Goal: Task Accomplishment & Management: Use online tool/utility

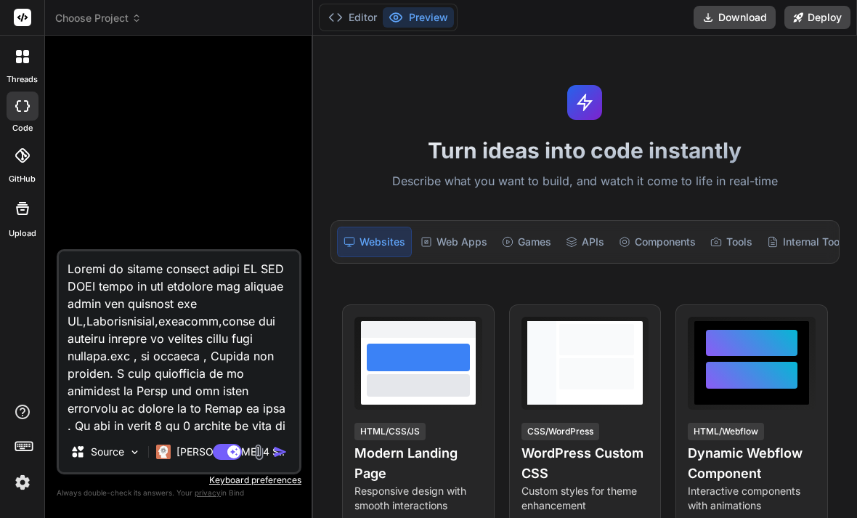
click at [25, 72] on div "threads" at bounding box center [22, 61] width 44 height 50
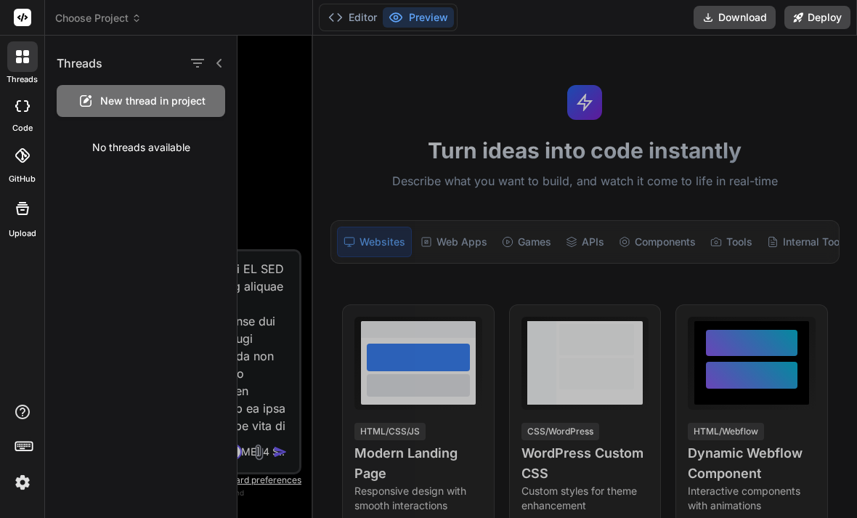
click at [155, 94] on span "New thread in project" at bounding box center [152, 101] width 105 height 15
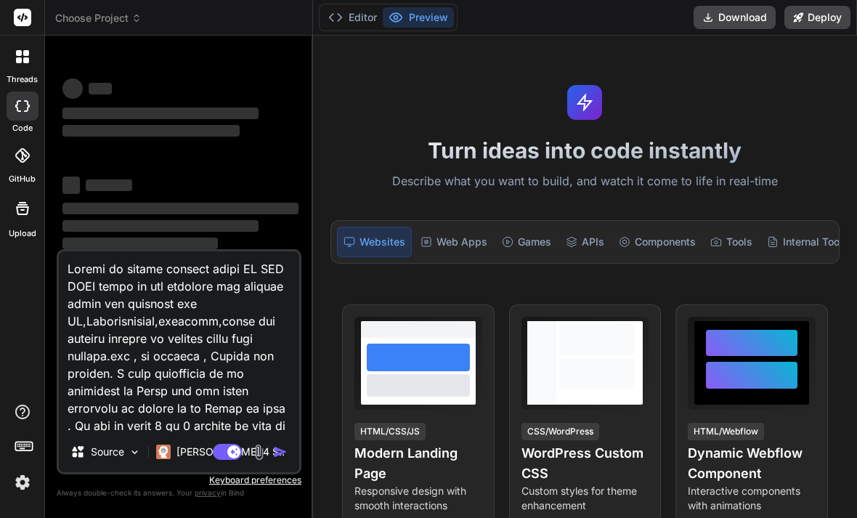
type textarea "x"
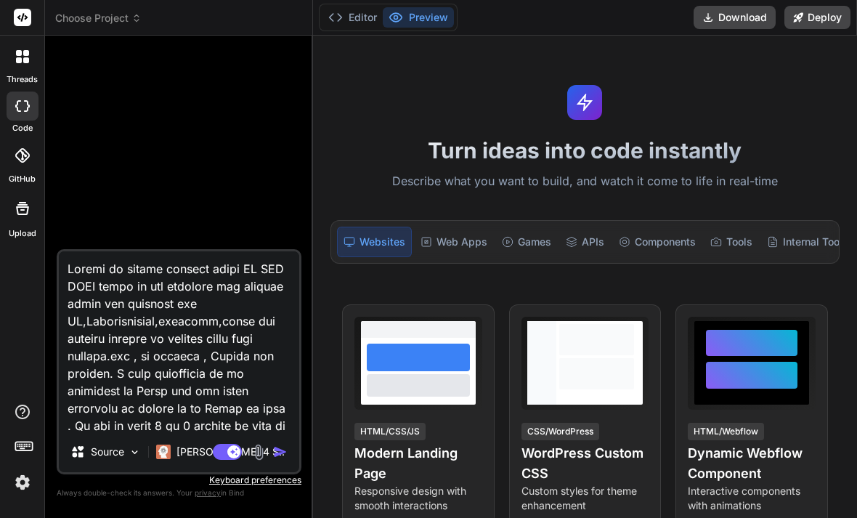
click at [67, 28] on header "Choose Project Created with Pixso." at bounding box center [179, 18] width 268 height 36
drag, startPoint x: 155, startPoint y: 2, endPoint x: 147, endPoint y: 13, distance: 14.0
click at [155, 5] on header "Choose Project Created with Pixso." at bounding box center [179, 18] width 268 height 36
click at [137, 16] on icon at bounding box center [136, 18] width 10 height 10
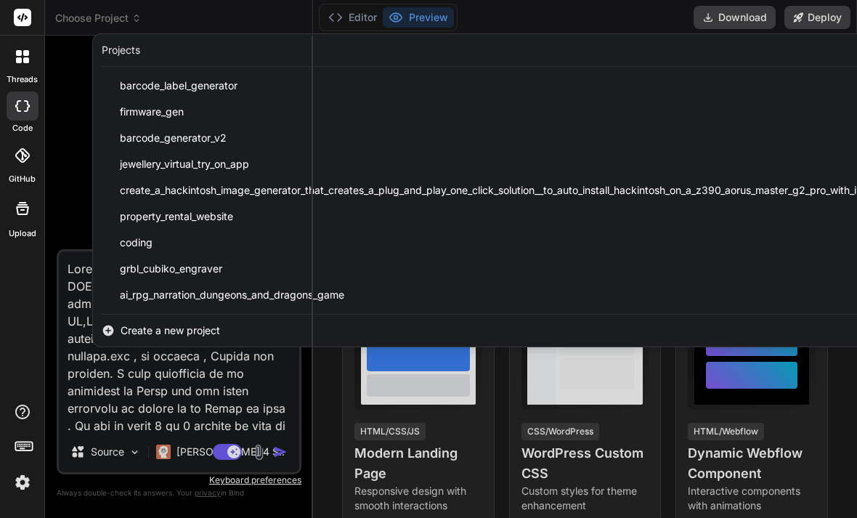
click at [208, 333] on span "Create a new project" at bounding box center [171, 330] width 100 height 15
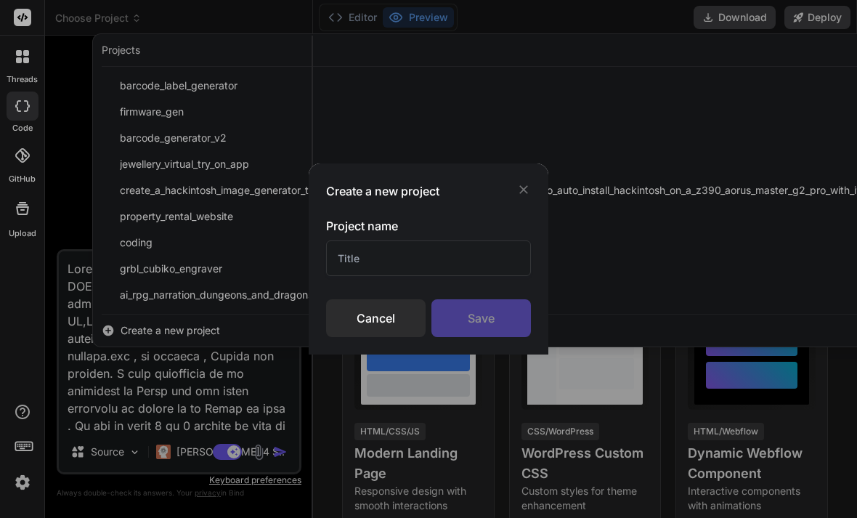
click at [452, 246] on input "text" at bounding box center [428, 258] width 205 height 36
type input "Ai rpg"
click at [492, 318] on div "Save" at bounding box center [482, 318] width 100 height 38
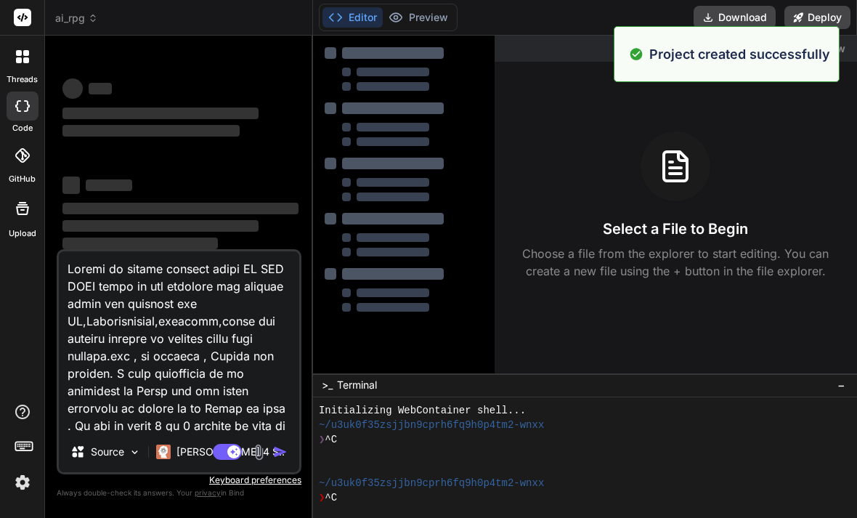
scroll to position [58, 0]
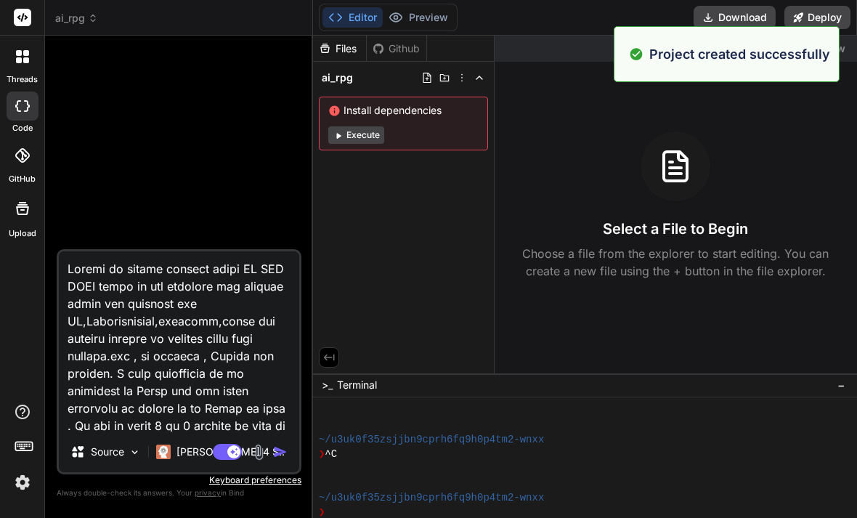
type textarea "x"
click at [187, 336] on textarea at bounding box center [179, 341] width 240 height 180
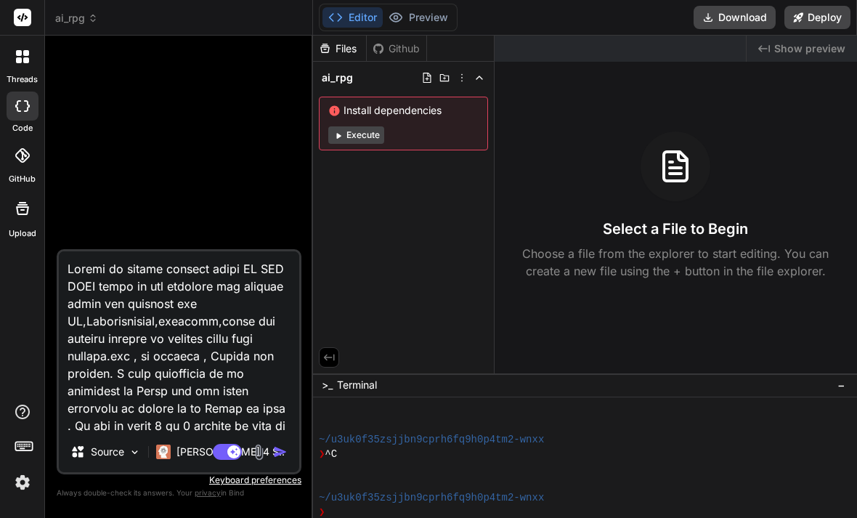
click at [187, 336] on textarea at bounding box center [179, 341] width 240 height 180
paste textarea "AI Dungeons & Dragons Adventure Game Overview The AI Dungeons & Dragons Adventu…"
type textarea "AI Dungeons & Dragons Adventure Game Overview The AI Dungeons & Dragons Adventu…"
type textarea "x"
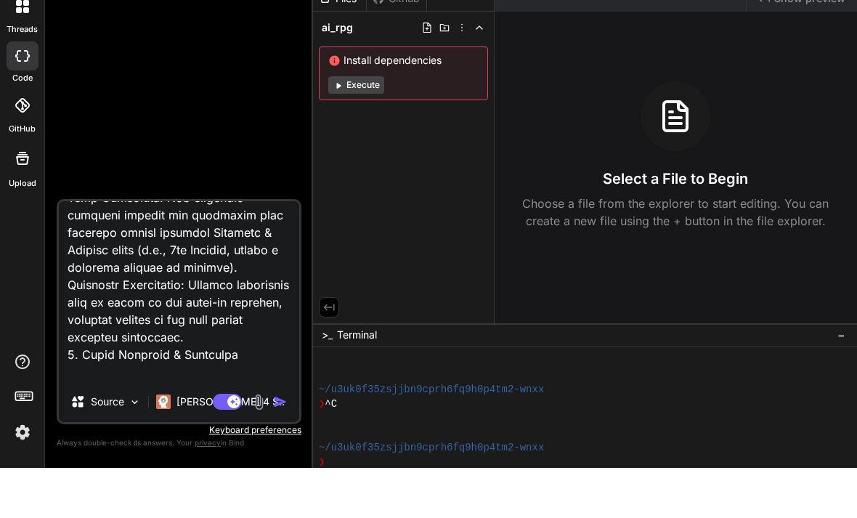
scroll to position [754, 0]
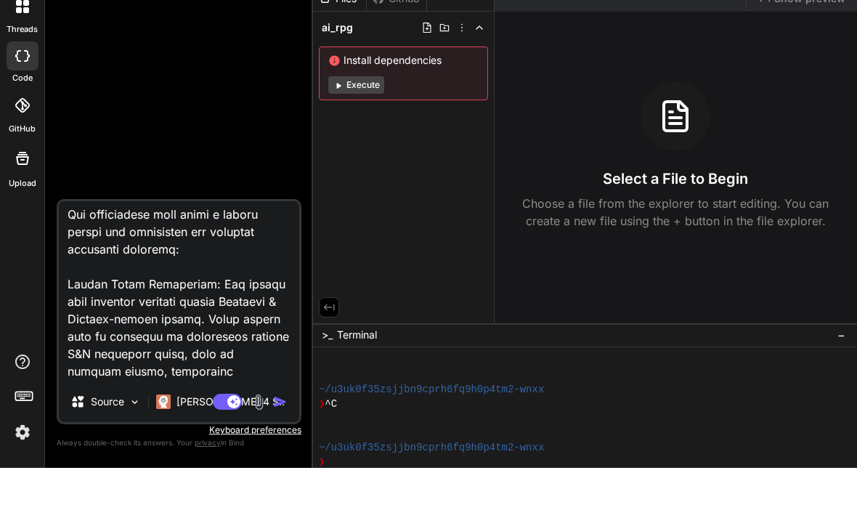
drag, startPoint x: 295, startPoint y: 331, endPoint x: 299, endPoint y: 245, distance: 86.6
click at [299, 249] on div "Source Claude 4 S.. Agent Mode. When this toggle is activated, AI automatically…" at bounding box center [179, 361] width 245 height 225
type textarea "AI Dungeons & Dragons Adventure Game Overview The AI Dungeons & Dragons Adventu…"
click at [190, 445] on p "Claude 4 S.." at bounding box center [231, 452] width 108 height 15
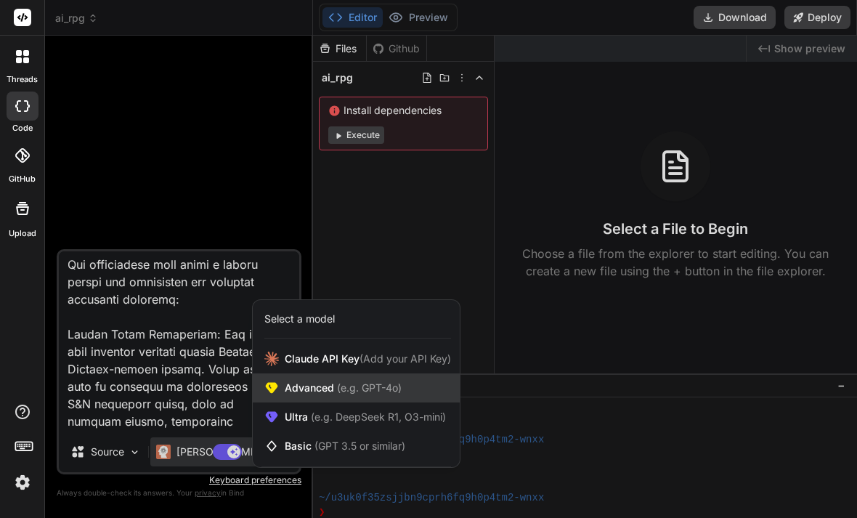
click at [365, 397] on div "Advanced (e.g. GPT-4o)" at bounding box center [356, 387] width 207 height 29
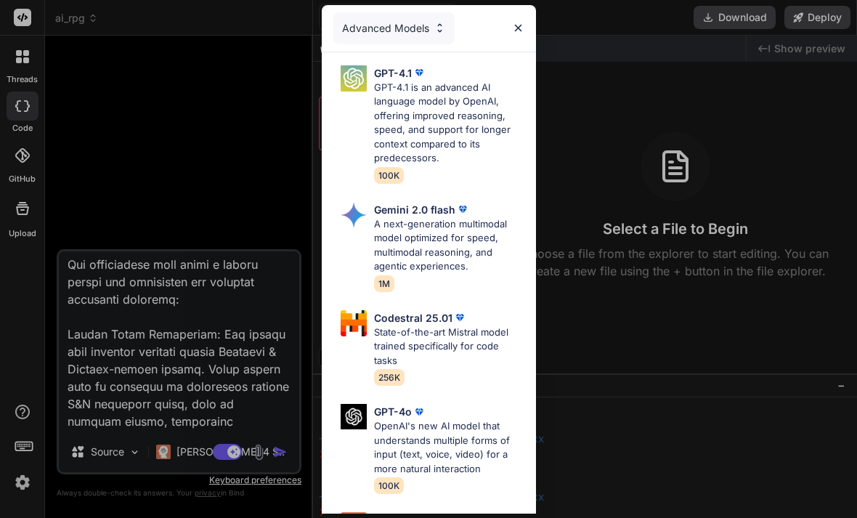
click at [184, 453] on div "Advanced Models GPT-4.1 GPT-4.1 is an advanced AI language model by OpenAI, off…" at bounding box center [428, 259] width 857 height 518
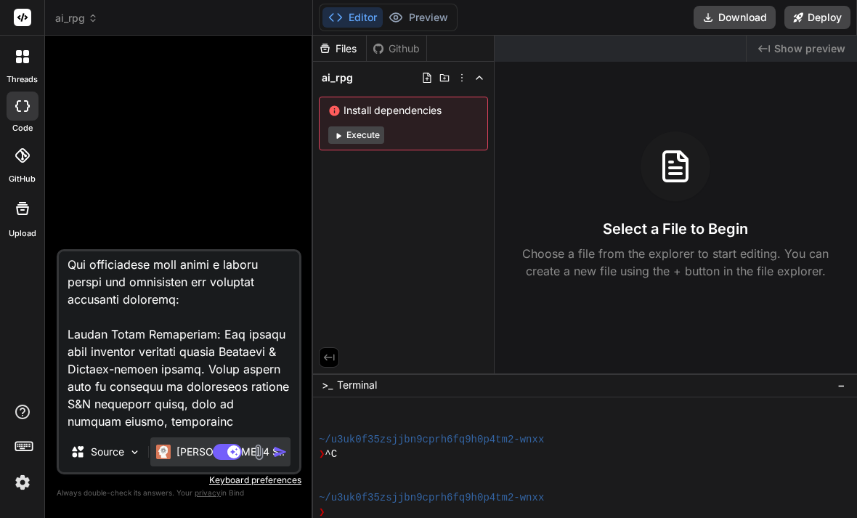
click at [166, 456] on img at bounding box center [163, 452] width 15 height 15
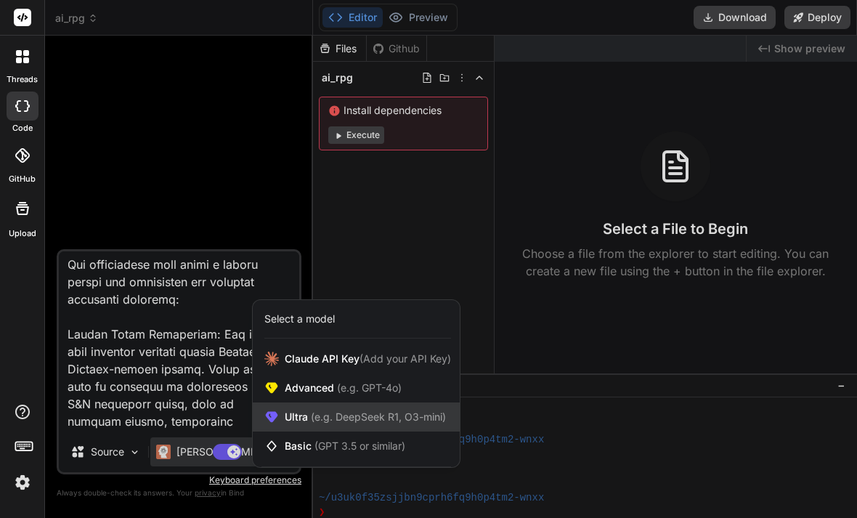
click at [371, 422] on span "(e.g. DeepSeek R1, O3-mini)" at bounding box center [377, 416] width 138 height 12
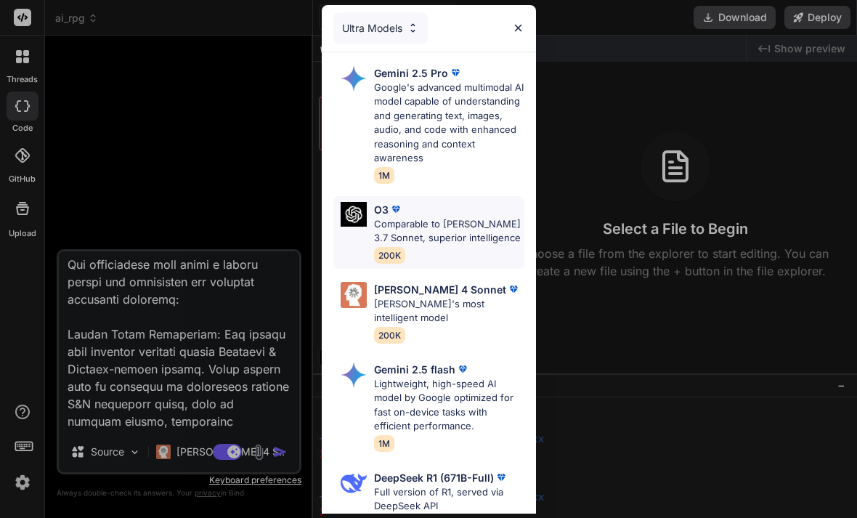
click at [463, 232] on p "Comparable to Claude 3.7 Sonnet, superior intelligence" at bounding box center [449, 231] width 150 height 28
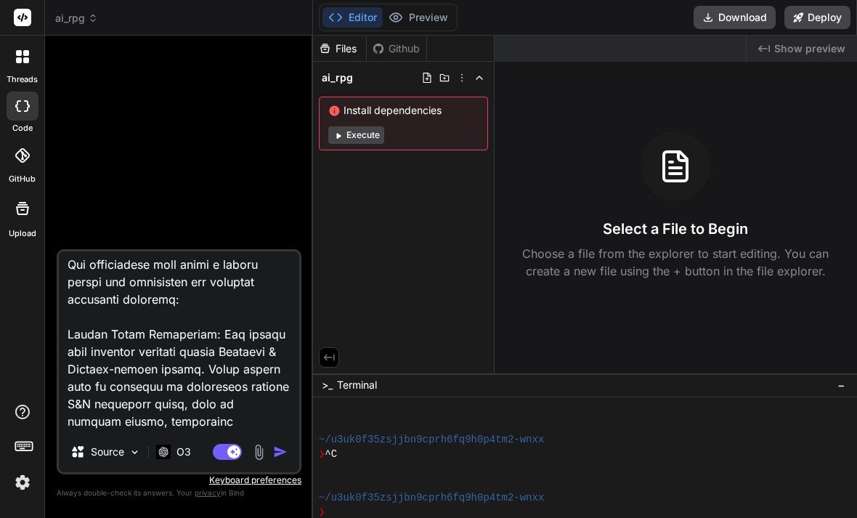
click at [361, 126] on button "Execute" at bounding box center [356, 134] width 56 height 17
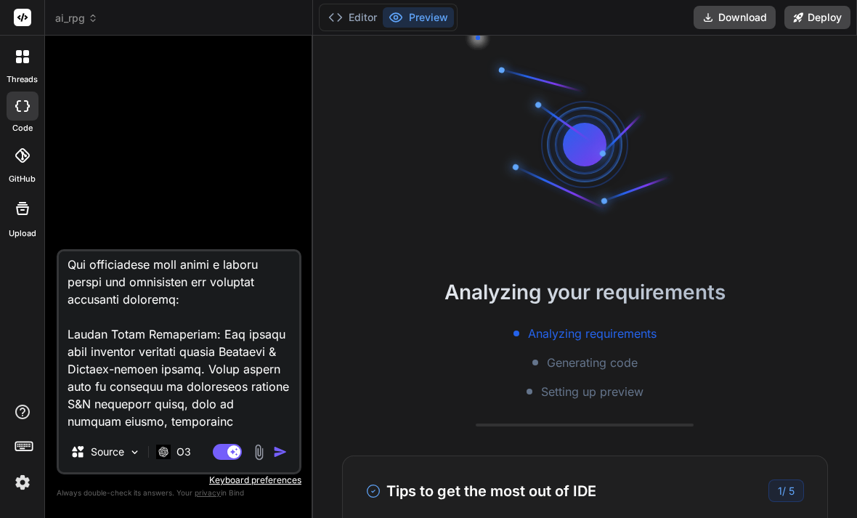
scroll to position [131, 0]
drag, startPoint x: 209, startPoint y: 355, endPoint x: 223, endPoint y: 360, distance: 15.4
click at [209, 355] on textarea at bounding box center [179, 341] width 240 height 180
click at [285, 460] on div "Agent Mode. When this toggle is activated, AI automatically makes decisions, re…" at bounding box center [252, 451] width 84 height 17
click at [283, 456] on img "button" at bounding box center [280, 452] width 15 height 15
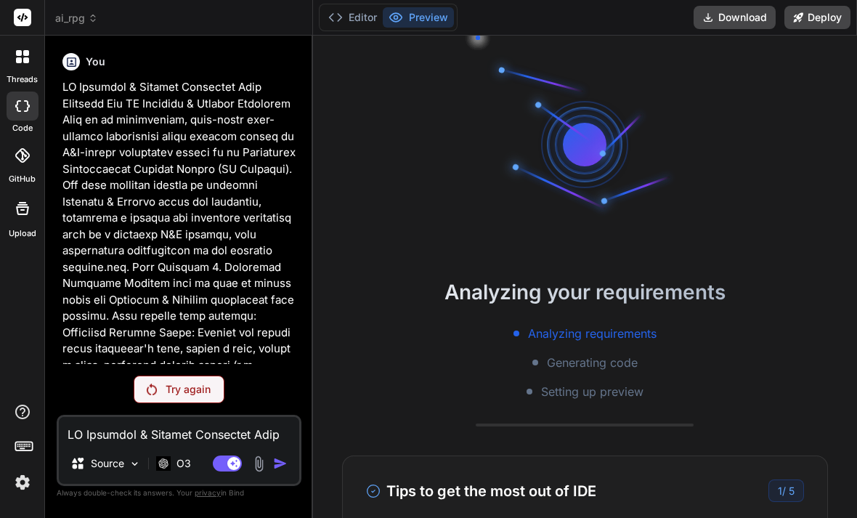
scroll to position [218, 0]
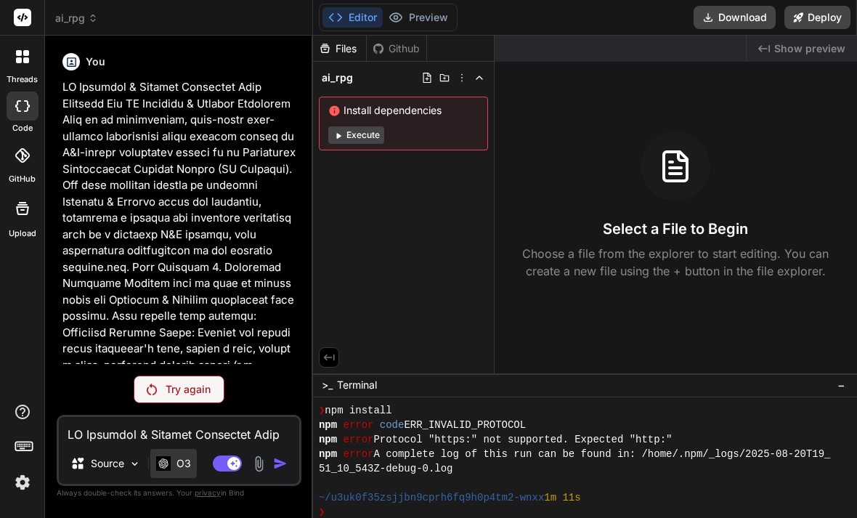
click at [184, 471] on div "O3" at bounding box center [173, 463] width 46 height 29
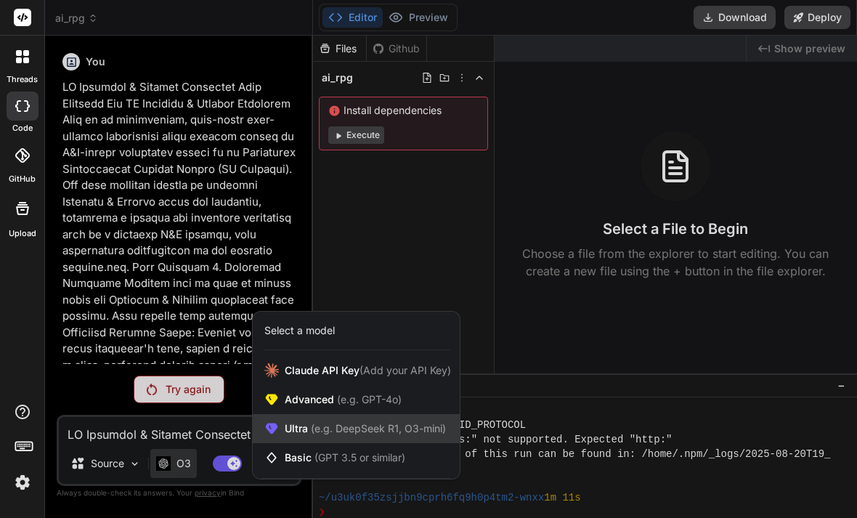
click at [358, 427] on span "(e.g. DeepSeek R1, O3-mini)" at bounding box center [377, 428] width 138 height 12
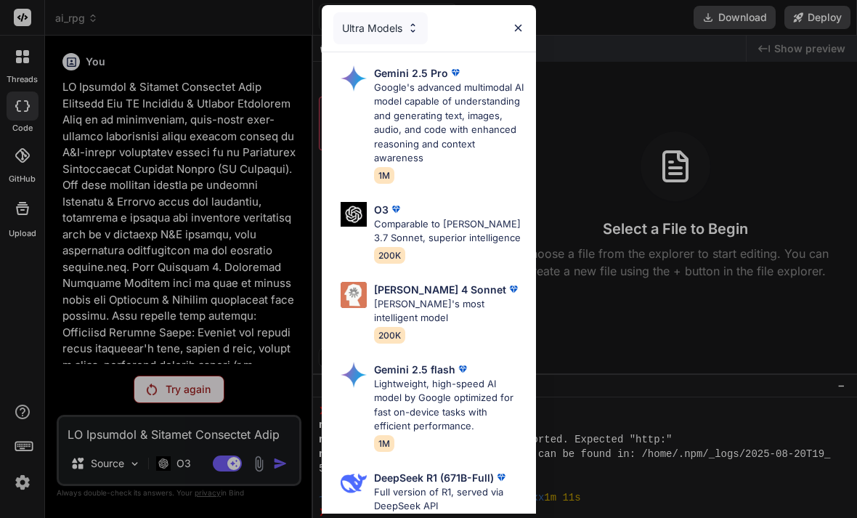
click at [477, 137] on p "Google's advanced multimodal AI model capable of understanding and generating t…" at bounding box center [449, 123] width 150 height 85
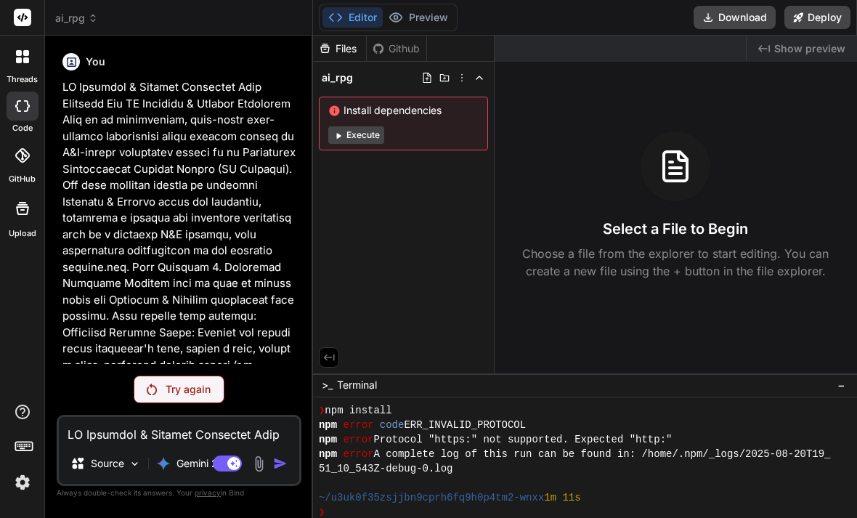
click at [186, 394] on p "Try again" at bounding box center [188, 389] width 45 height 15
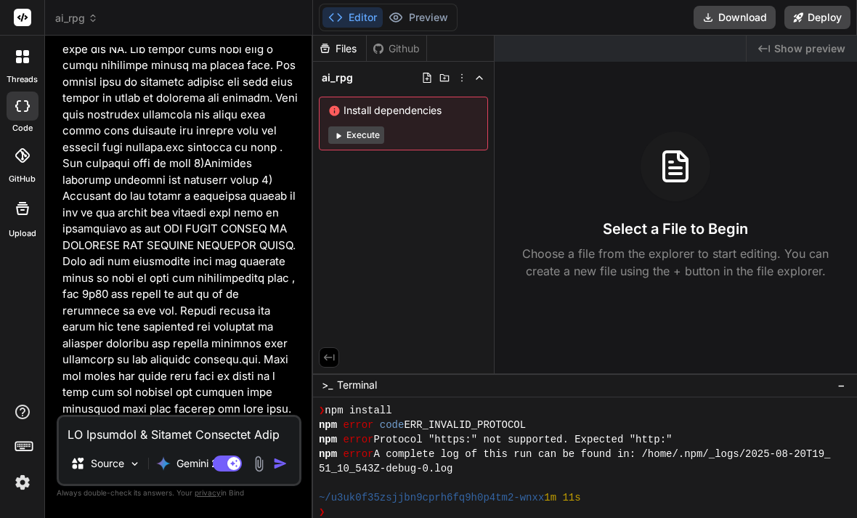
scroll to position [2211, 0]
type textarea "x"
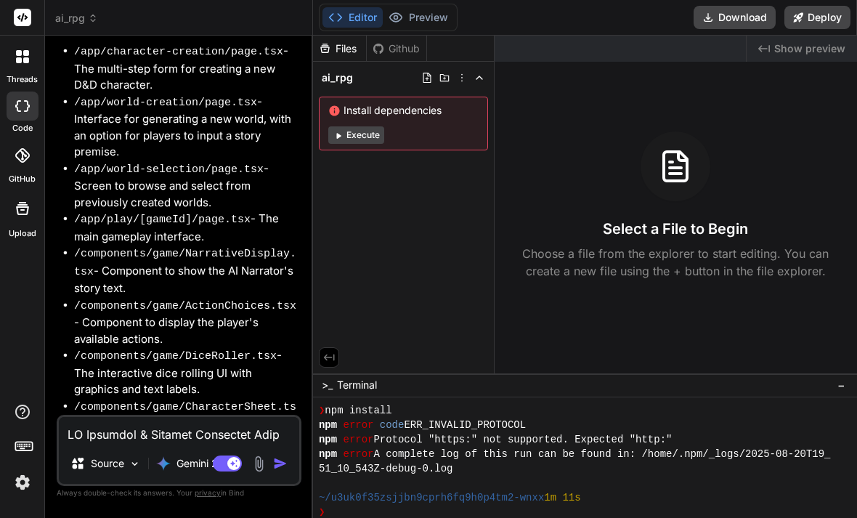
scroll to position [47, 0]
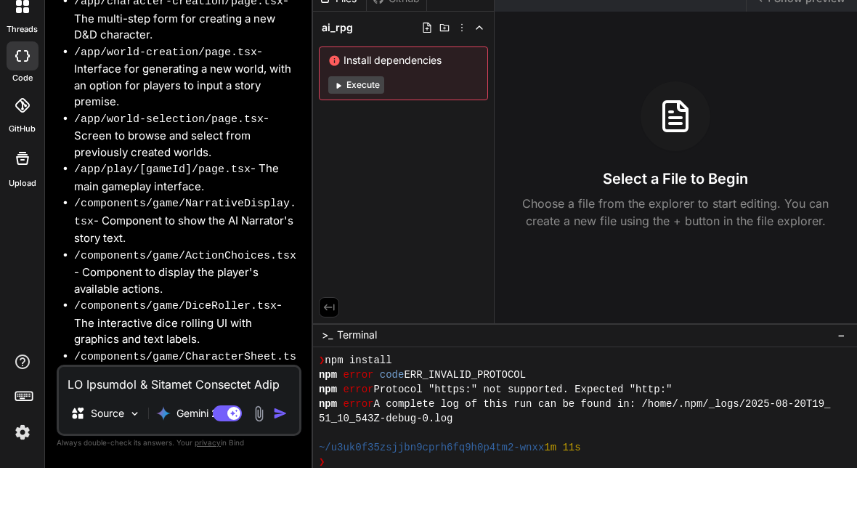
click at [136, 434] on div "Source Gemini 2.5.. Agent Mode. When this toggle is activated, AI automatically…" at bounding box center [179, 450] width 245 height 71
type textarea "Y"
type textarea "x"
type textarea "Yu"
type textarea "x"
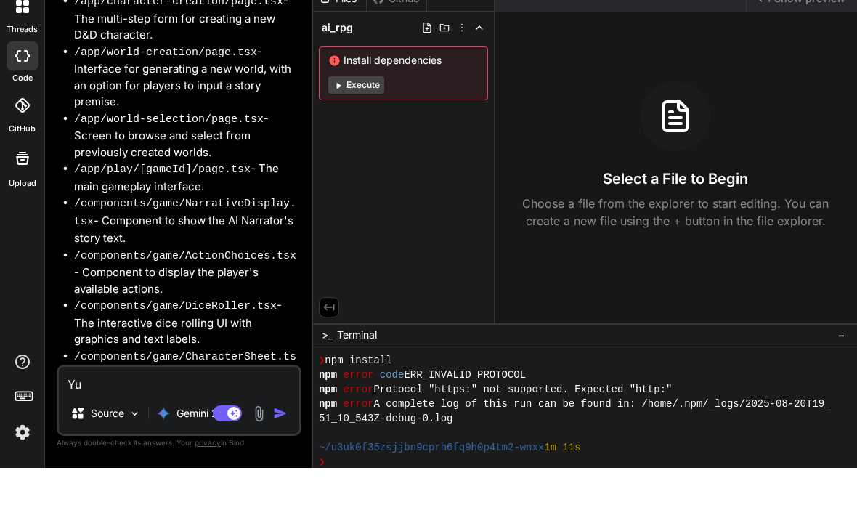
type textarea "Yup"
type textarea "x"
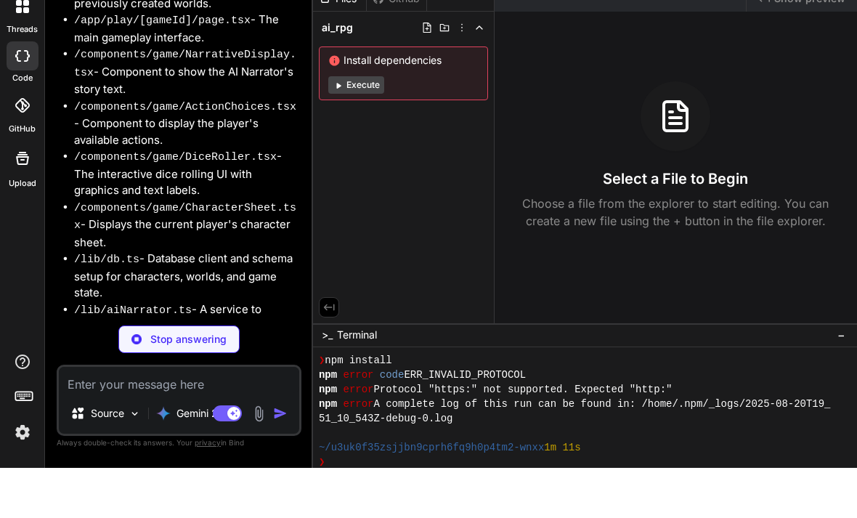
scroll to position [3202, 0]
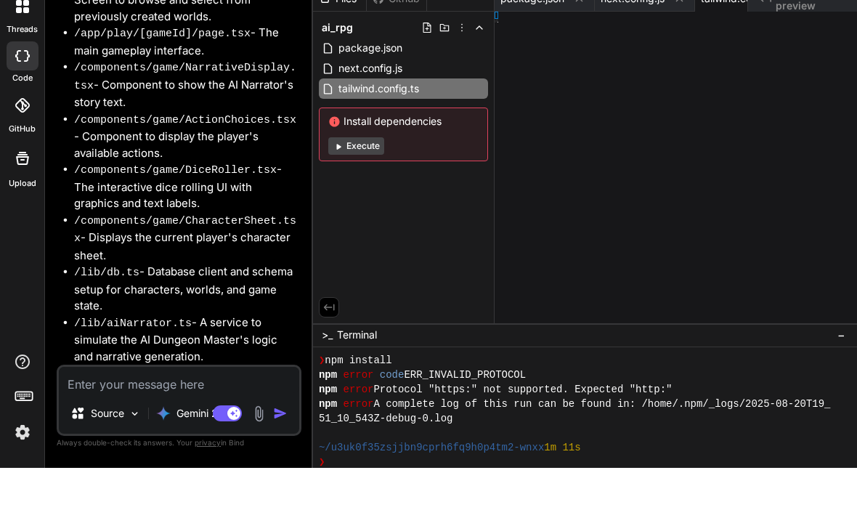
type textarea "x"
type textarea "<![CDATA[module.exports = { plugins: { tailwindcss: {}, autoprefixer: {}, }, }]…"
type textarea "x"
type textarea "<![CDATA[{ "compilerOptions": { "paths": { "@/*": ["./*"] } } }]]>"
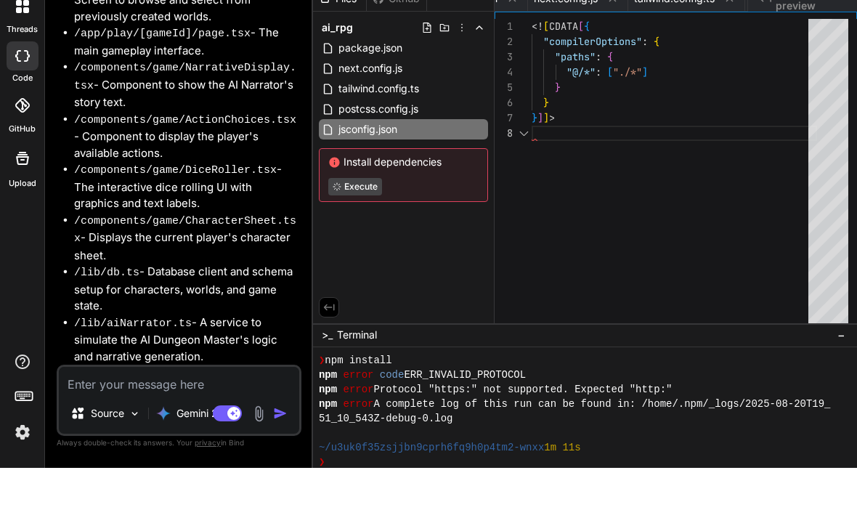
scroll to position [107, 0]
type textarea "x"
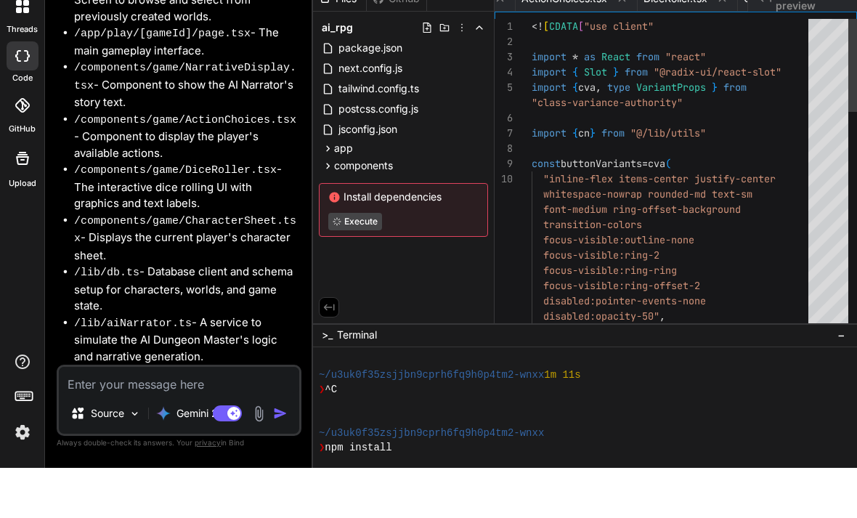
scroll to position [0, 1643]
type textarea "}, // More functions for combat, saving throws, spell effects, etc. will be add…"
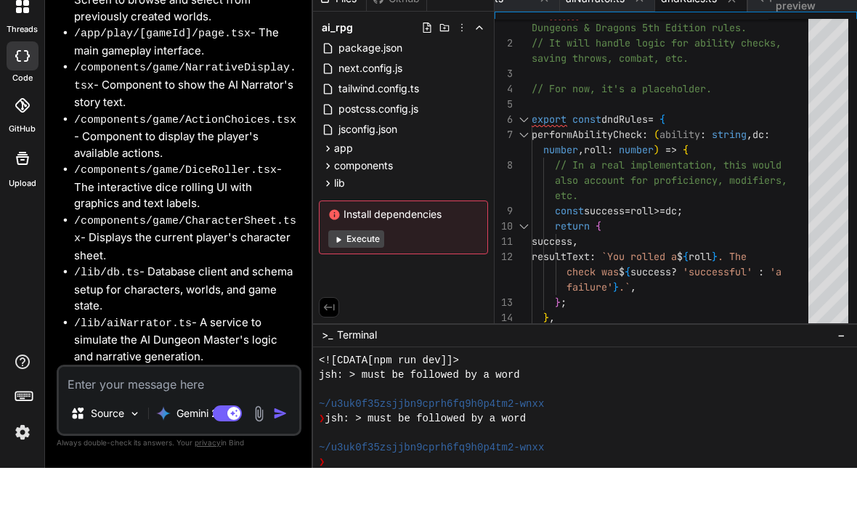
click at [334, 259] on icon at bounding box center [334, 264] width 10 height 10
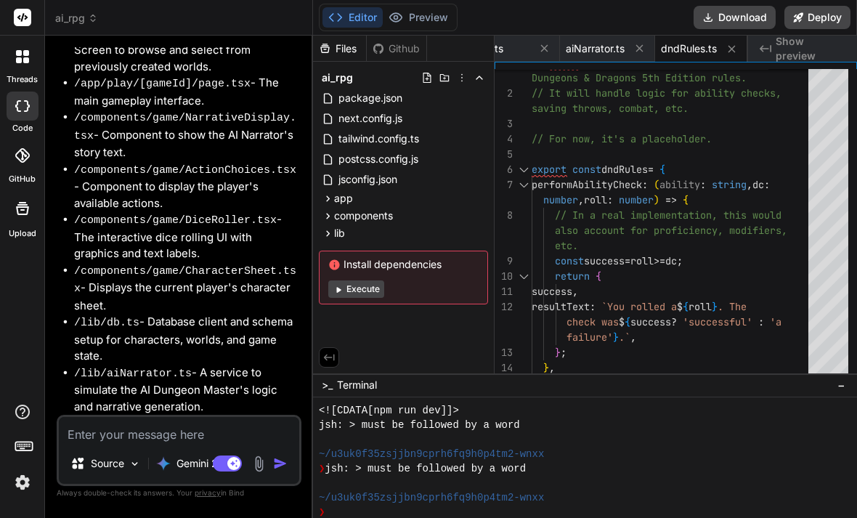
click at [344, 280] on button "Execute" at bounding box center [356, 288] width 56 height 17
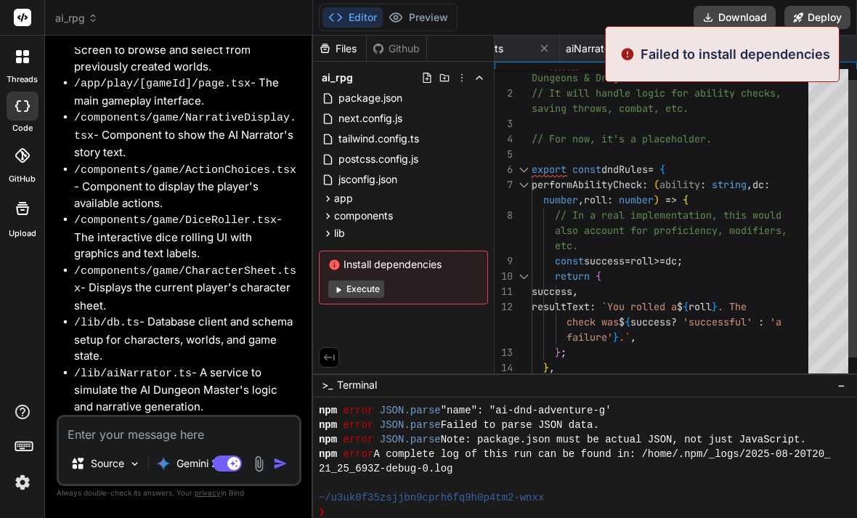
scroll to position [107, 0]
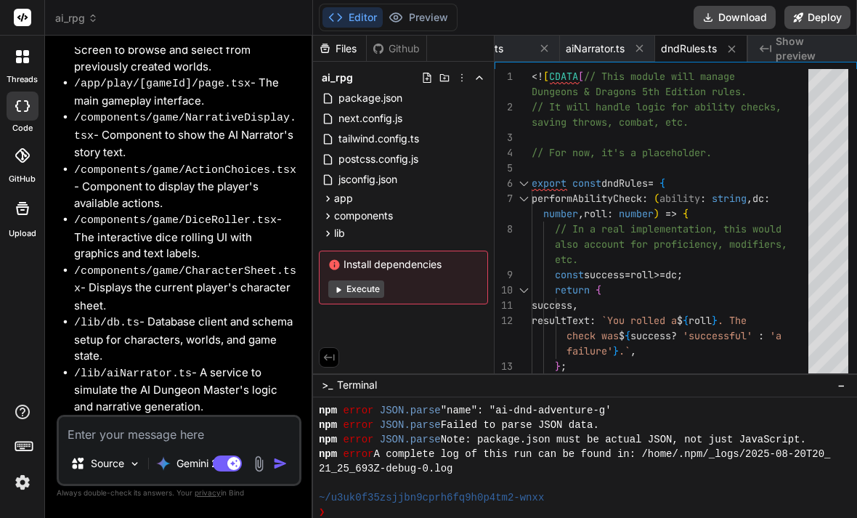
click at [778, 34] on span "Show preview" at bounding box center [811, 48] width 70 height 29
click at [793, 34] on span "Show preview" at bounding box center [811, 48] width 70 height 29
click at [185, 462] on p "Gemini 2.5.." at bounding box center [205, 463] width 56 height 15
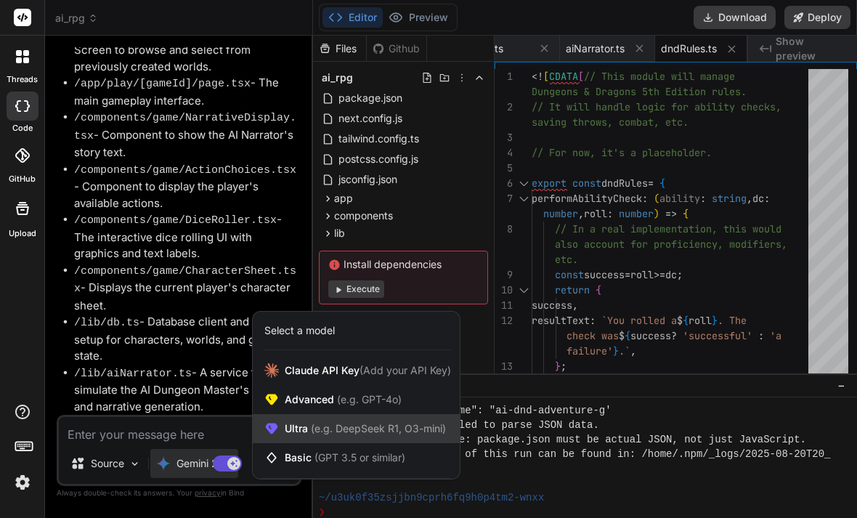
click at [328, 426] on span "(e.g. DeepSeek R1, O3-mini)" at bounding box center [377, 428] width 138 height 12
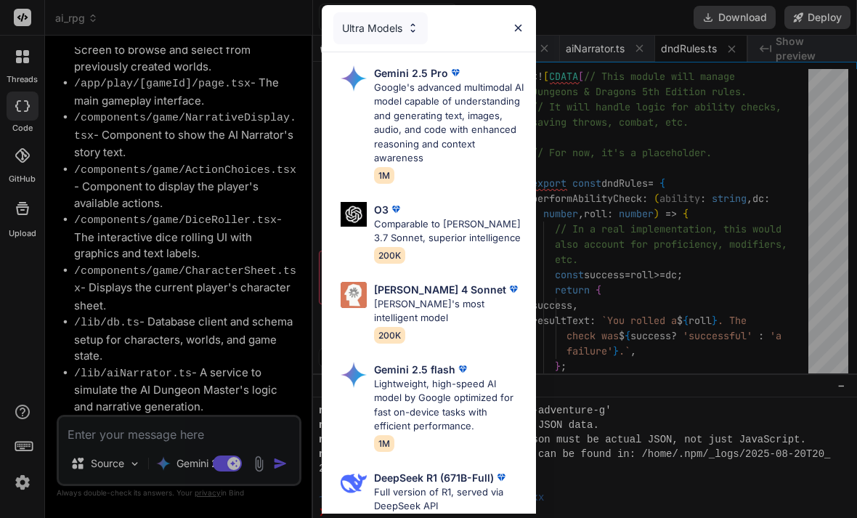
click at [385, 470] on p "DeepSeek R1 (671B-Full)" at bounding box center [434, 477] width 120 height 15
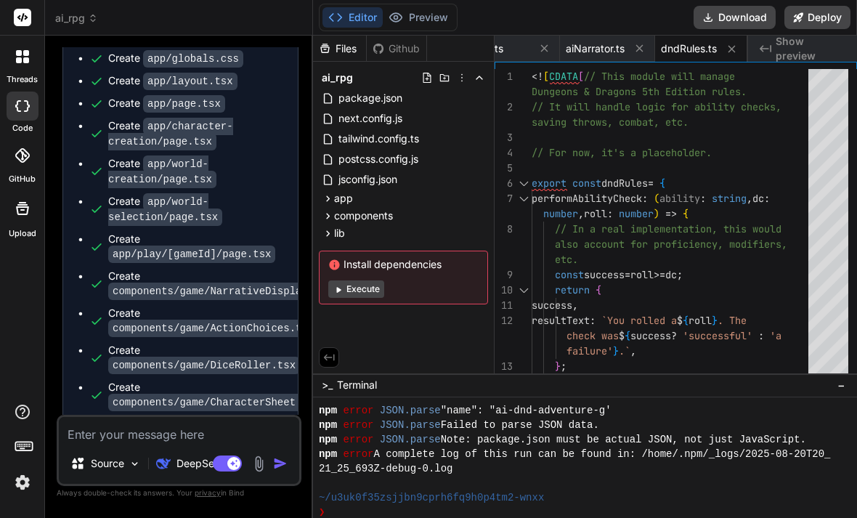
scroll to position [4032, 0]
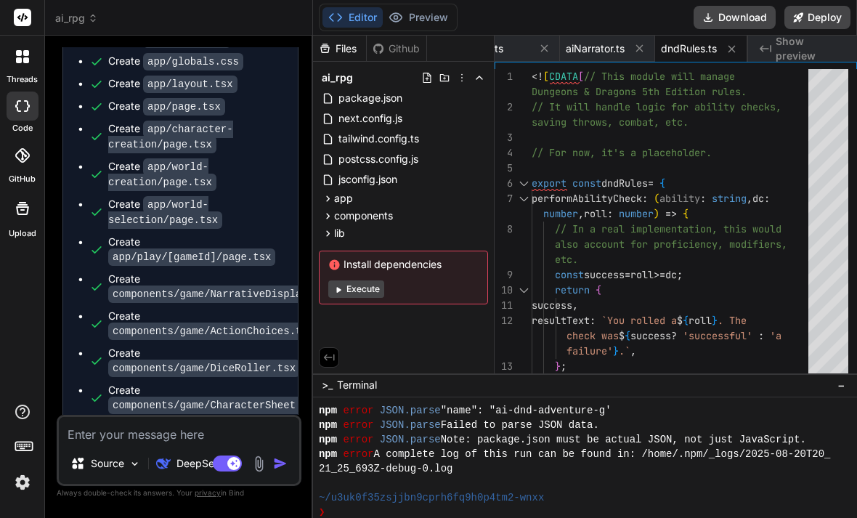
click at [359, 280] on button "Execute" at bounding box center [356, 288] width 56 height 17
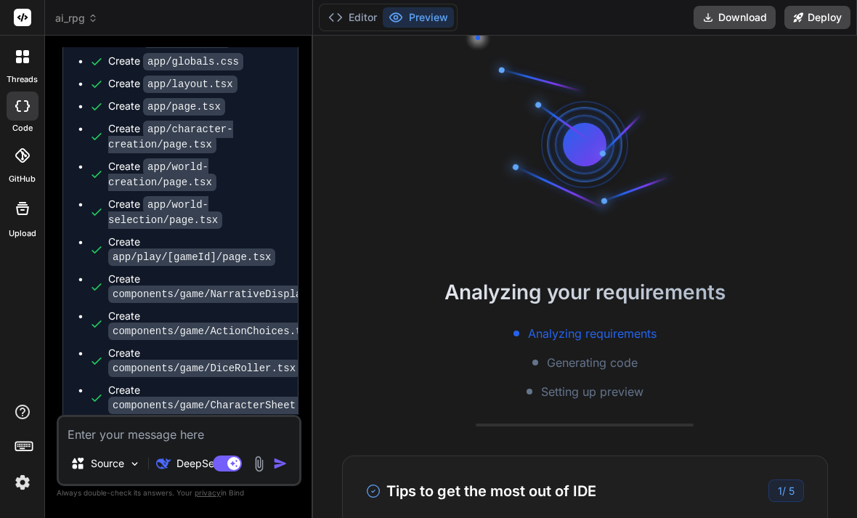
type textarea "x"
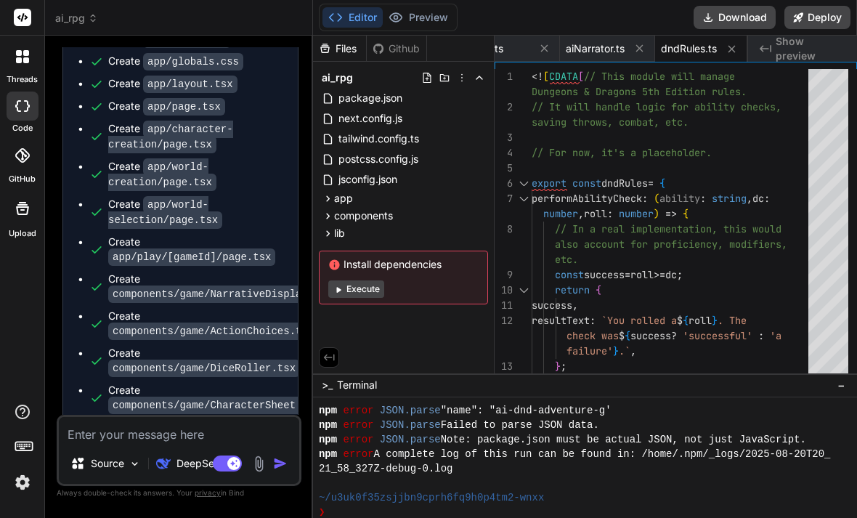
click at [243, 323] on code "components/game/ActionChoices.tsx" at bounding box center [213, 331] width 210 height 17
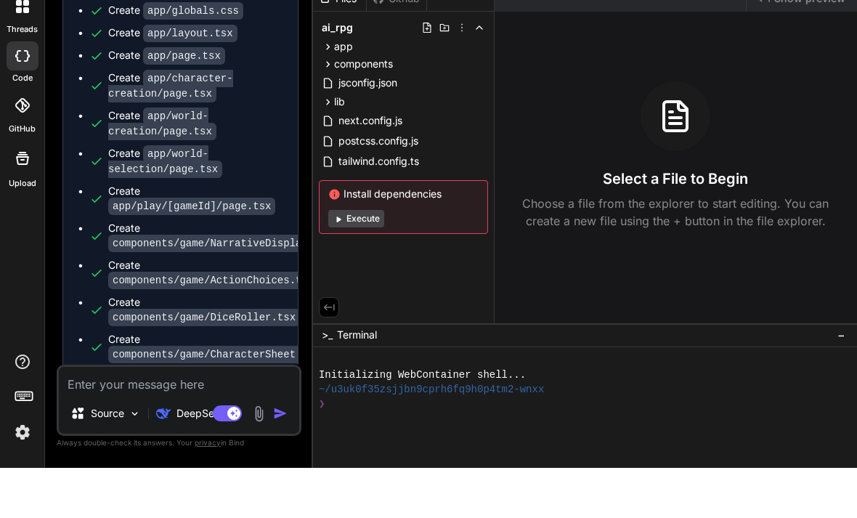
scroll to position [4032, 0]
click at [360, 260] on button "Execute" at bounding box center [356, 268] width 56 height 17
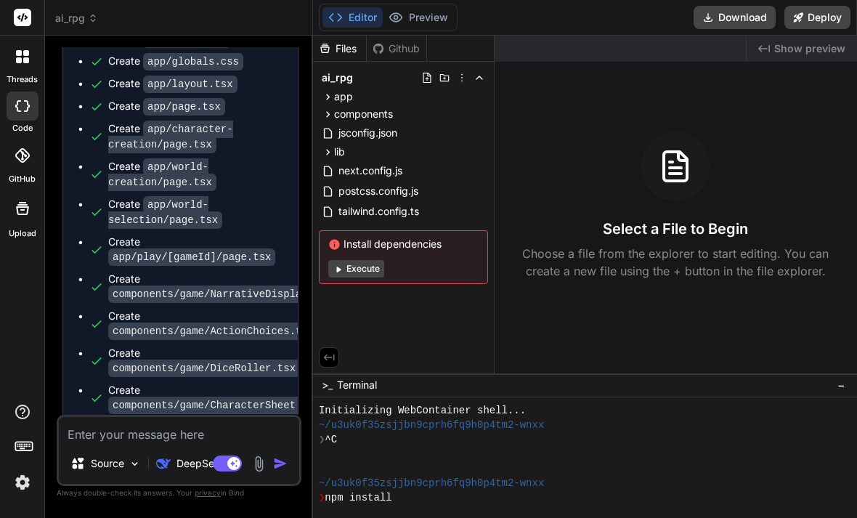
scroll to position [102, 0]
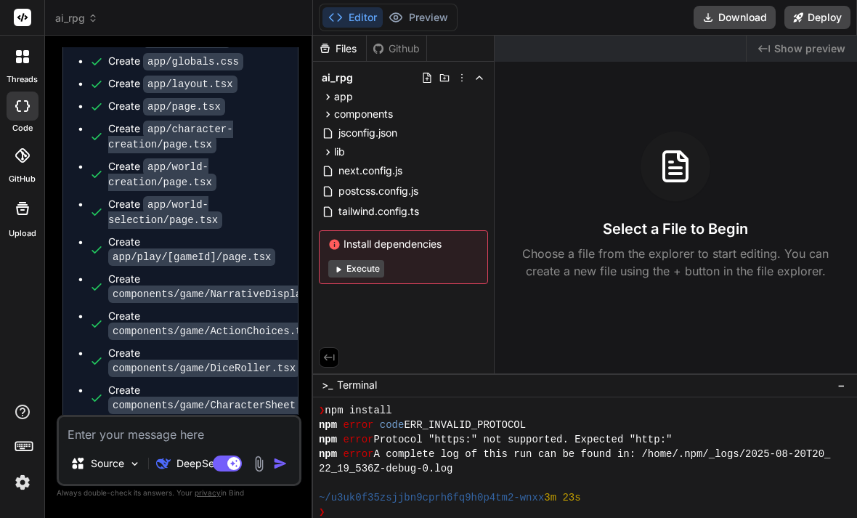
click at [368, 260] on button "Execute" at bounding box center [356, 268] width 56 height 17
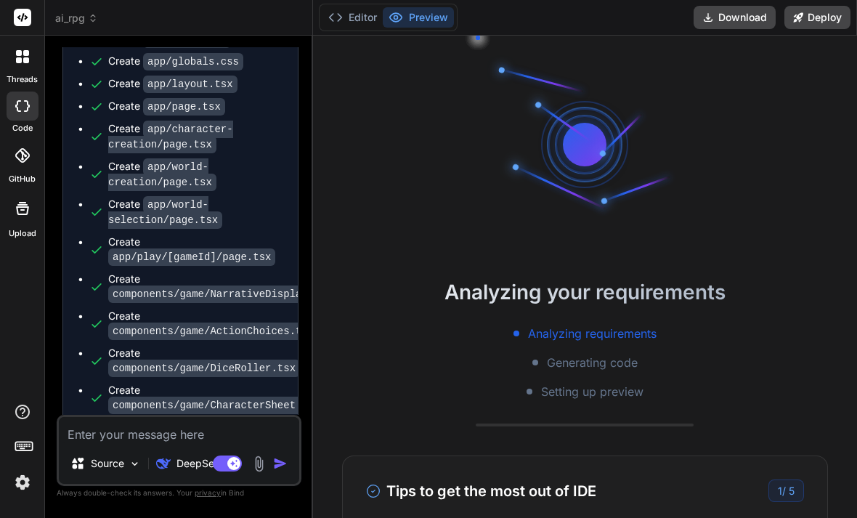
scroll to position [174, 0]
type textarea "x"
